Goal: Transaction & Acquisition: Obtain resource

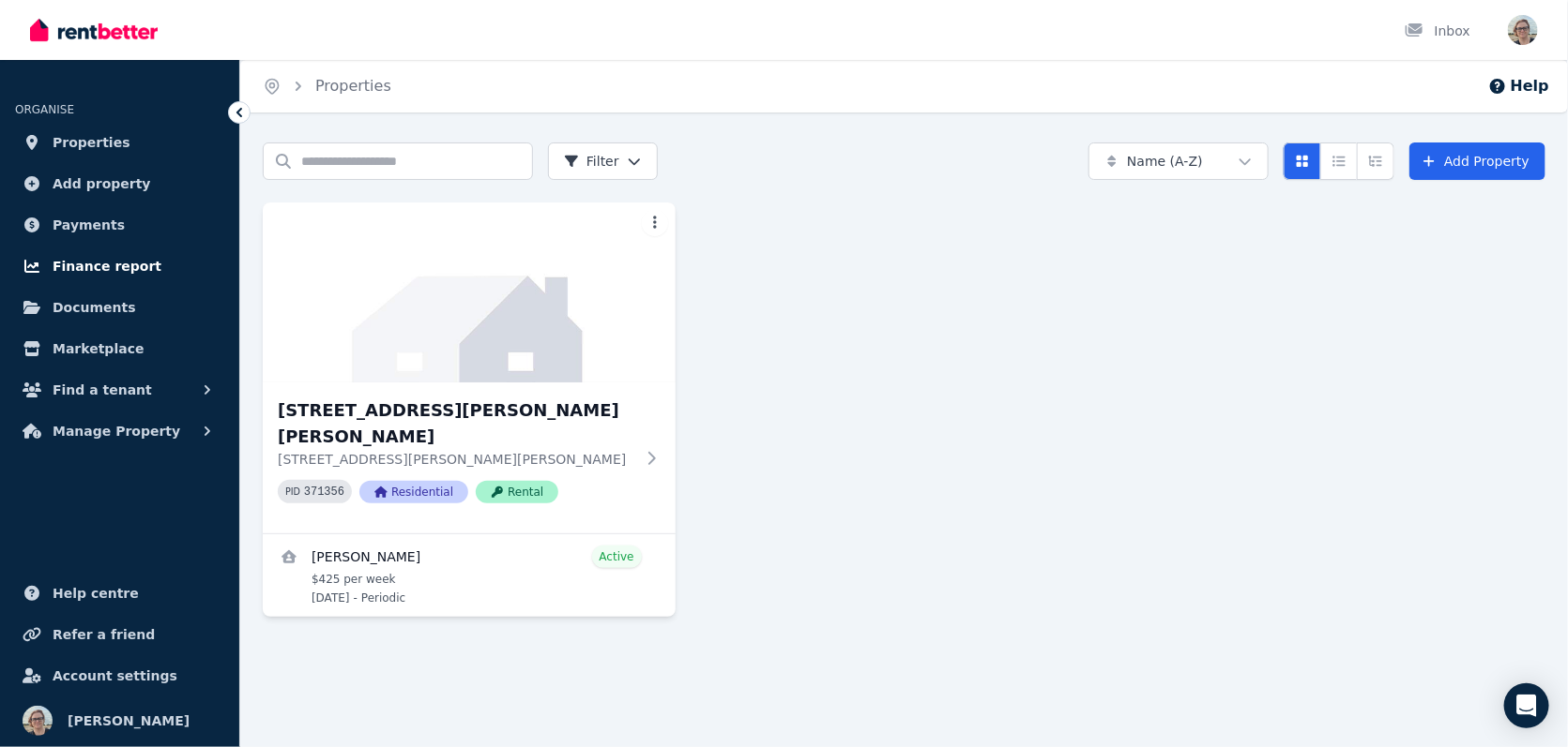
click at [92, 268] on span "Finance report" at bounding box center [107, 266] width 109 height 23
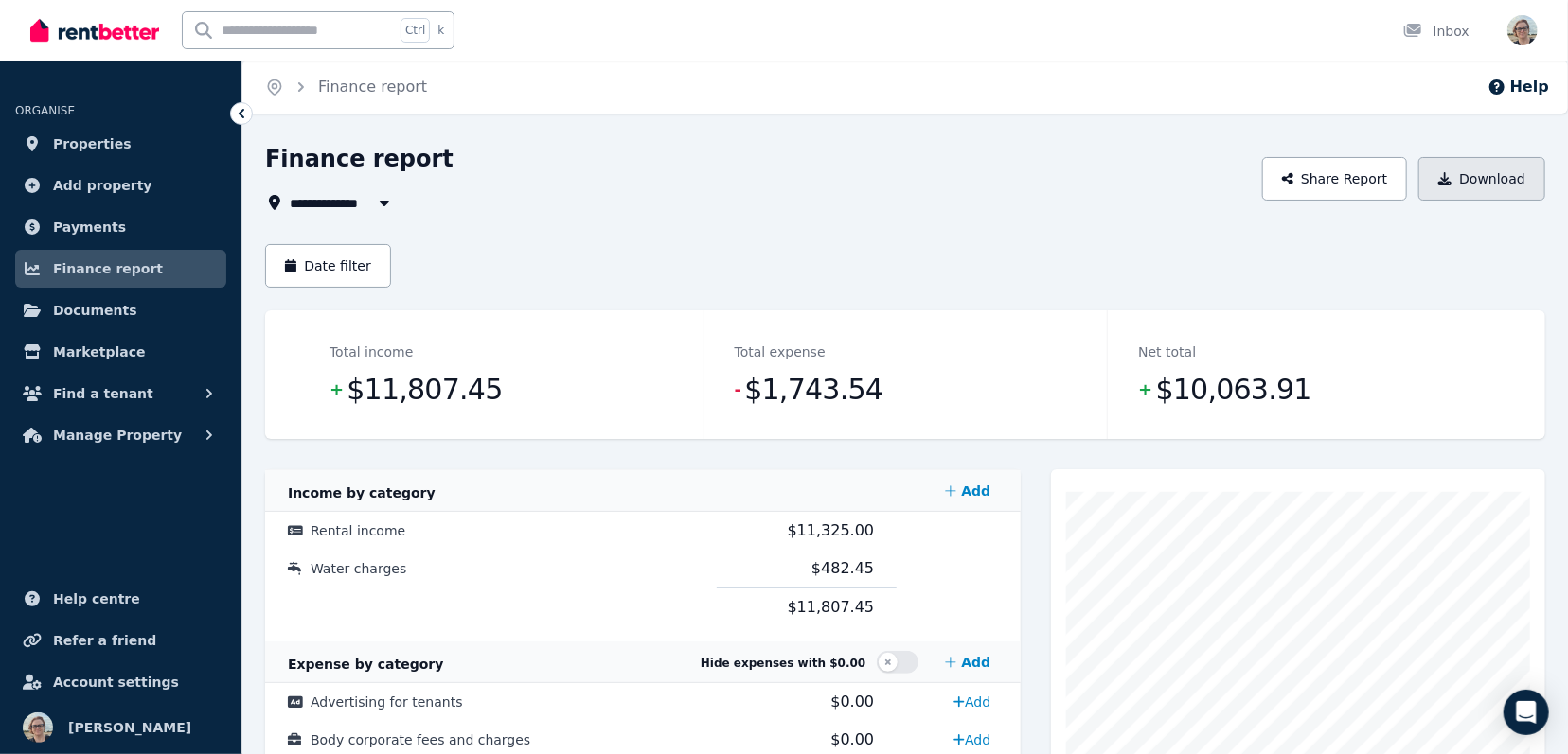
click at [1507, 181] on button "Download" at bounding box center [1481, 180] width 127 height 44
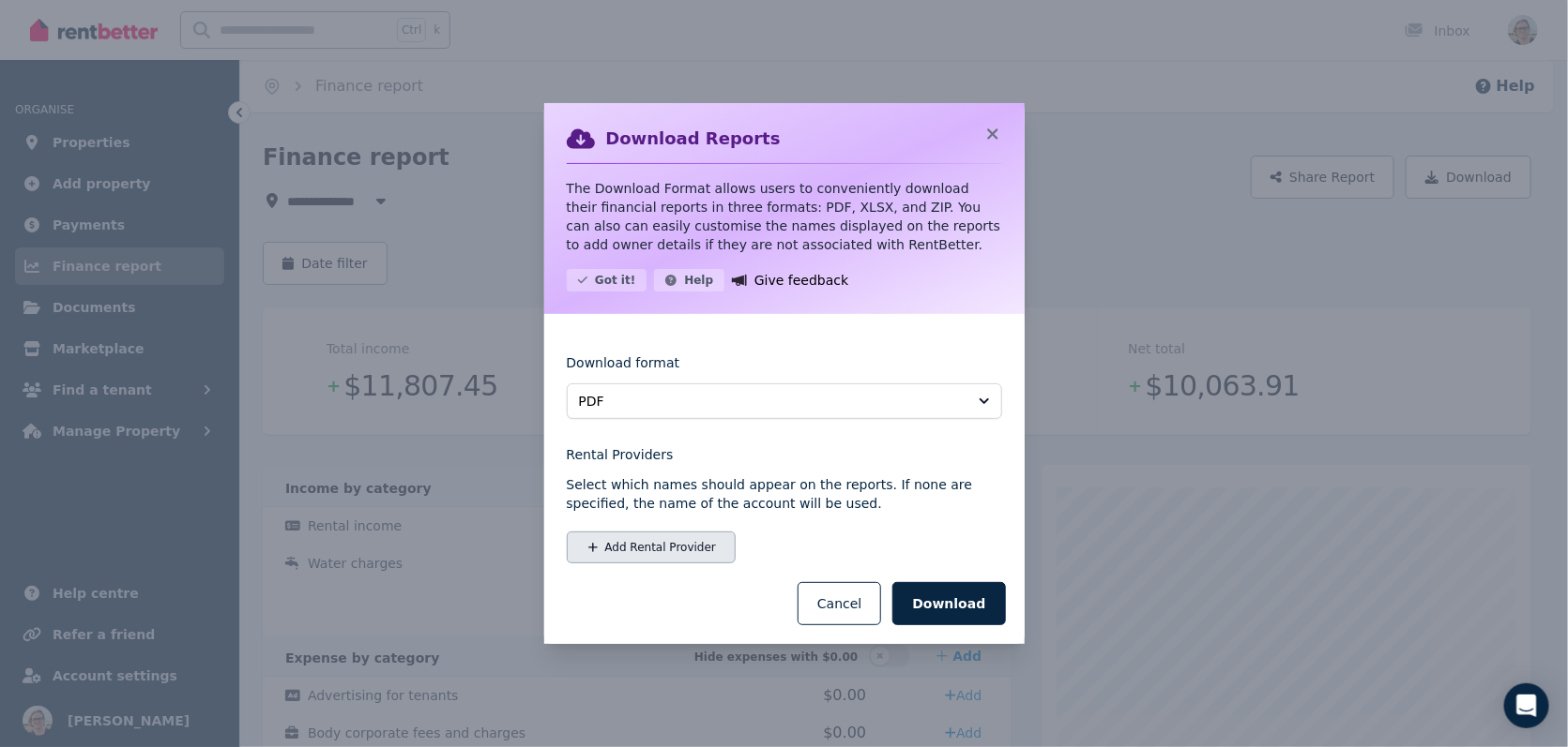
click at [694, 552] on button "Add Rental Provider" at bounding box center [651, 547] width 169 height 32
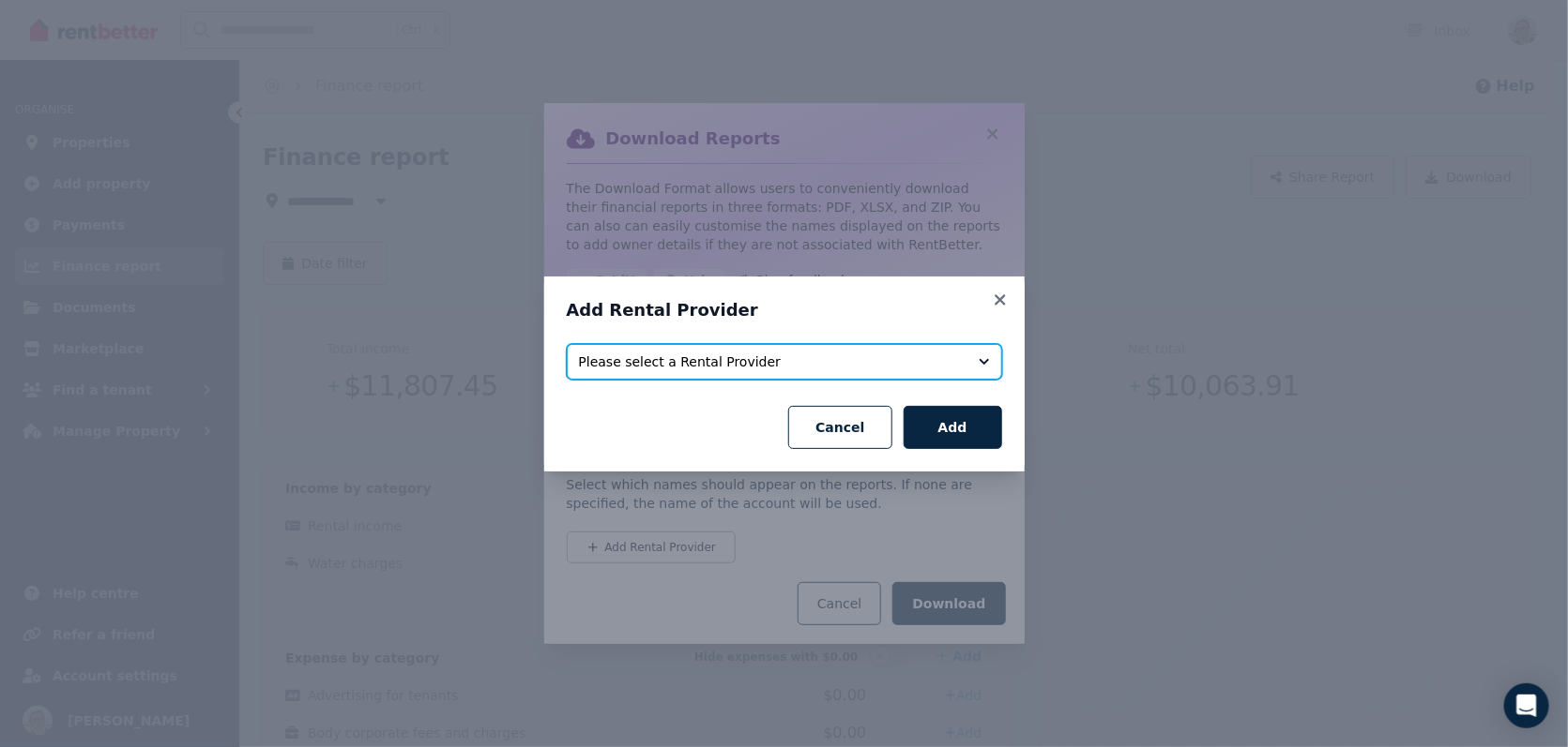
click at [674, 371] on button "Please select a Rental Provider" at bounding box center [784, 362] width 435 height 36
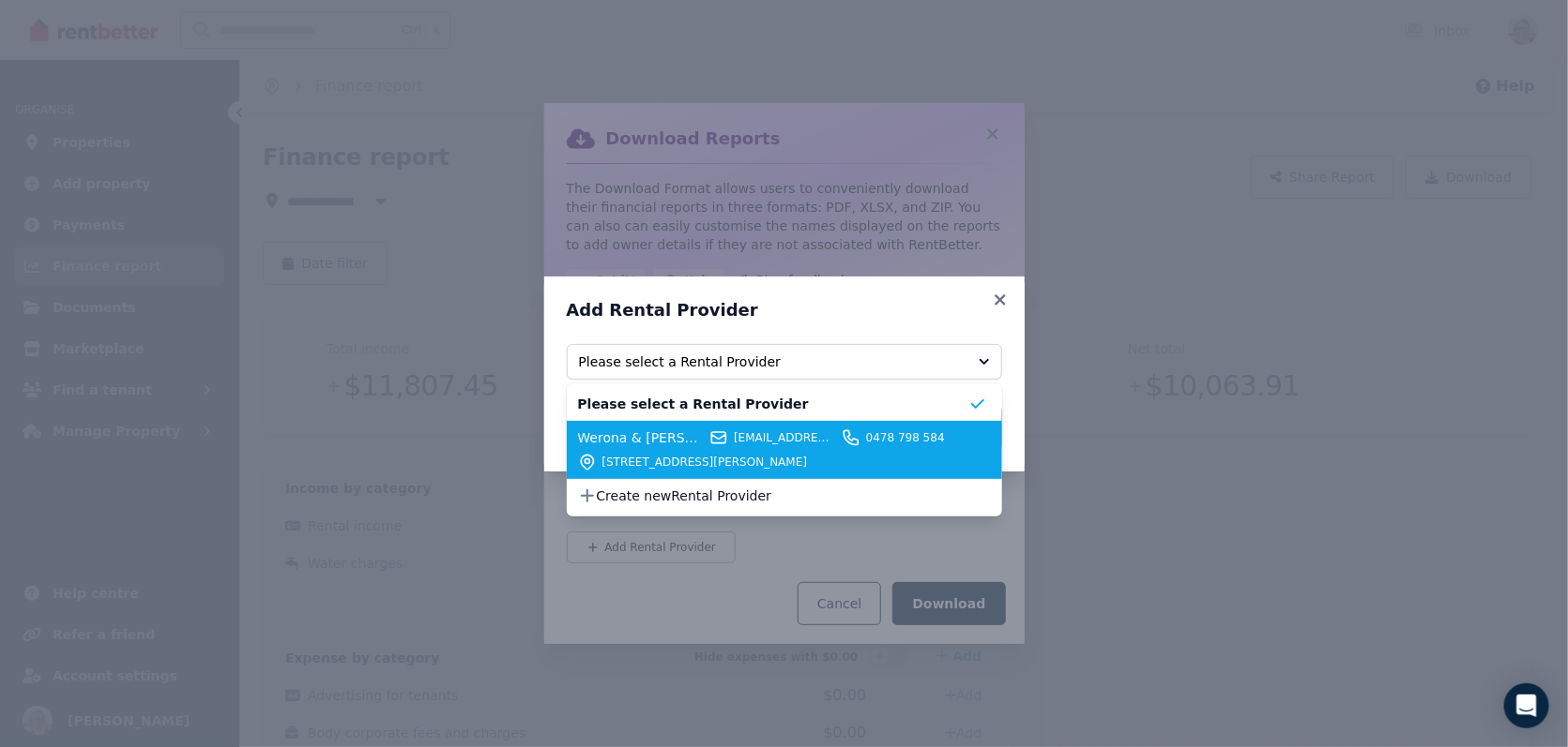
click at [648, 446] on span "Werona & Benjamin Armstrong" at bounding box center [642, 438] width 127 height 19
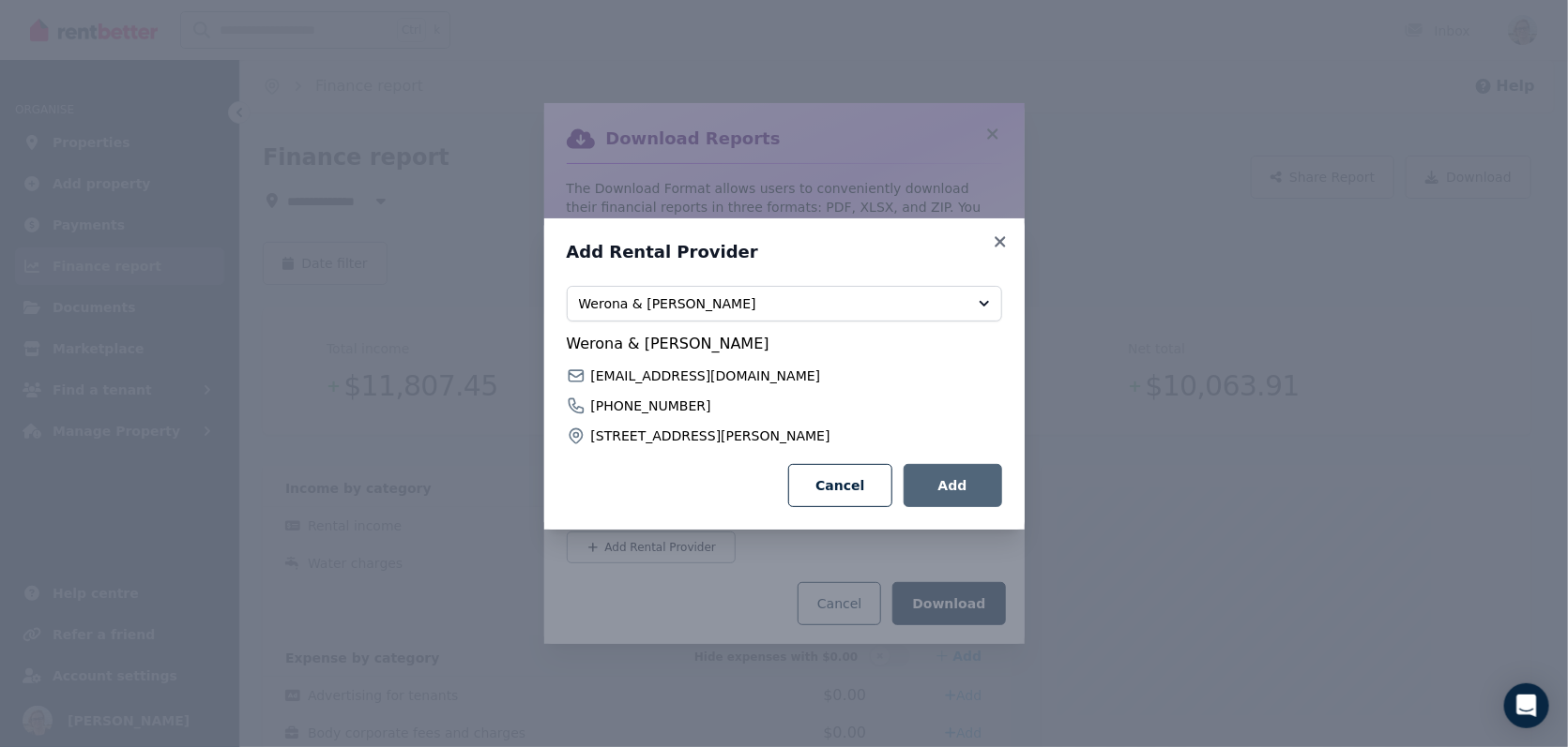
click at [959, 483] on button "Add" at bounding box center [953, 486] width 99 height 43
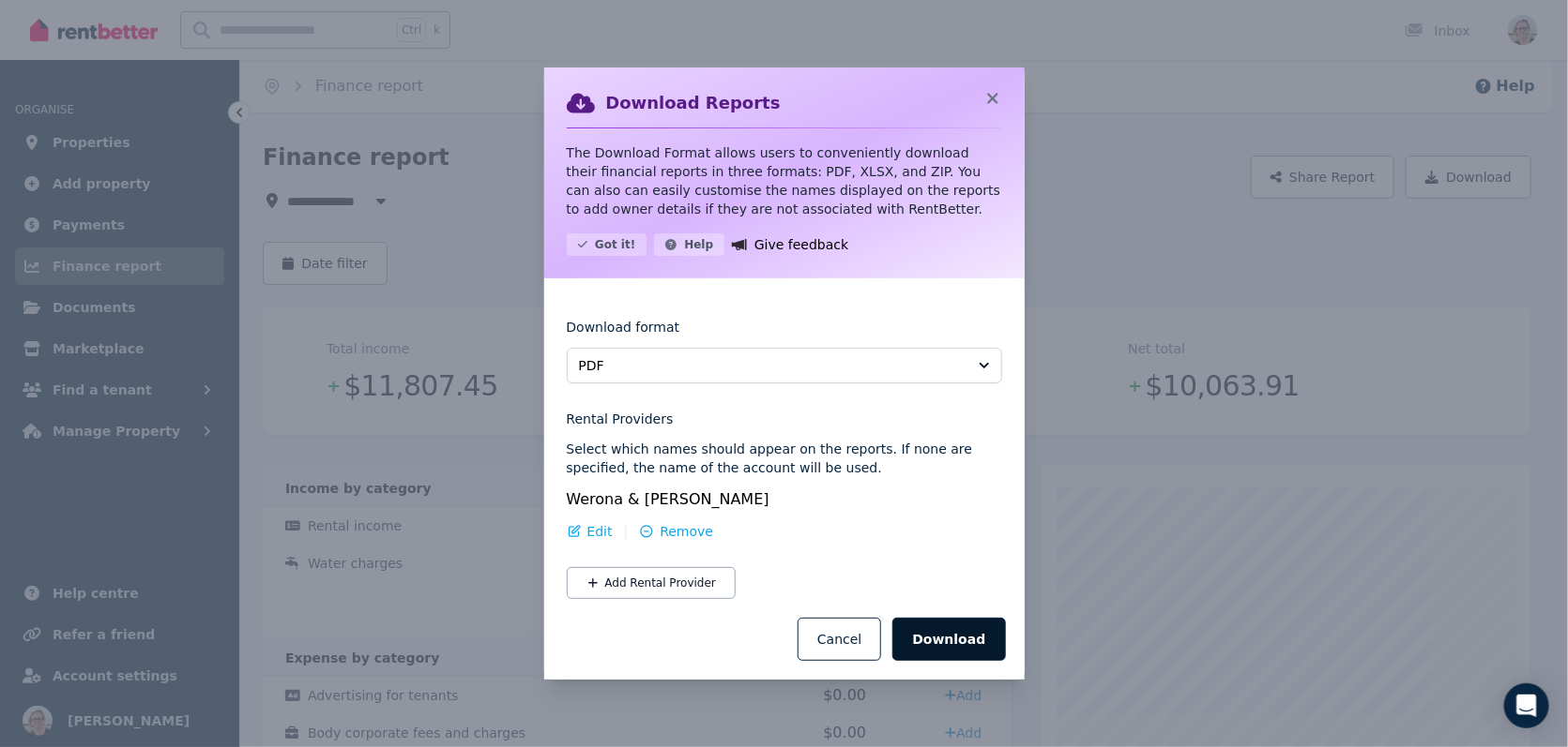
click at [938, 644] on button "Download" at bounding box center [949, 639] width 113 height 43
